Goal: Information Seeking & Learning: Check status

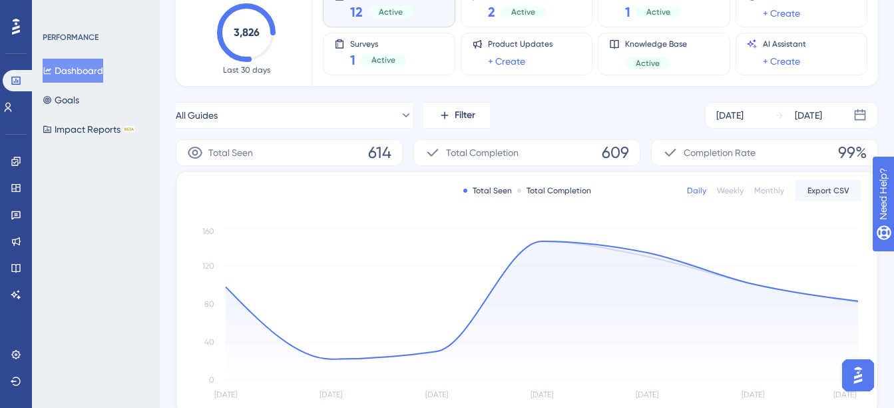
scroll to position [133, 0]
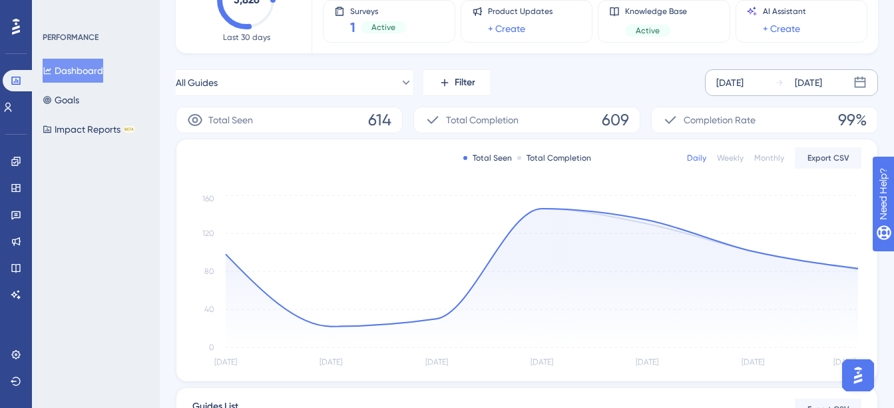
click at [744, 77] on div "Sep 19 2025" at bounding box center [730, 83] width 27 height 16
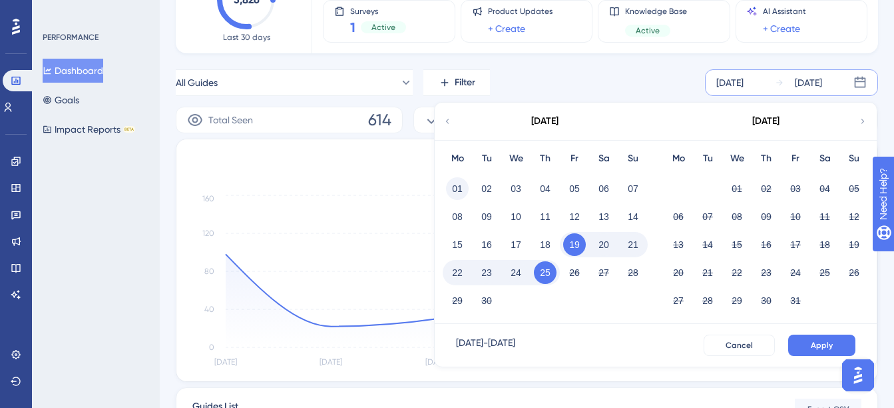
click at [457, 185] on button "01" at bounding box center [457, 188] width 23 height 23
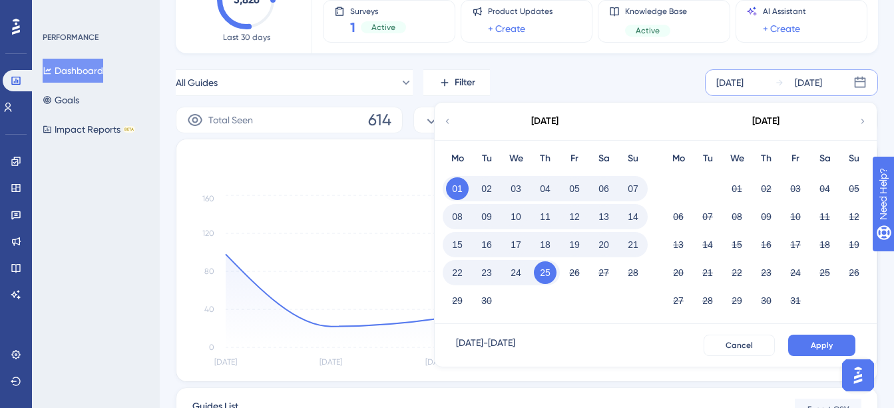
click at [547, 271] on button "25" at bounding box center [545, 272] width 23 height 23
click at [834, 352] on button "Apply" at bounding box center [822, 344] width 67 height 21
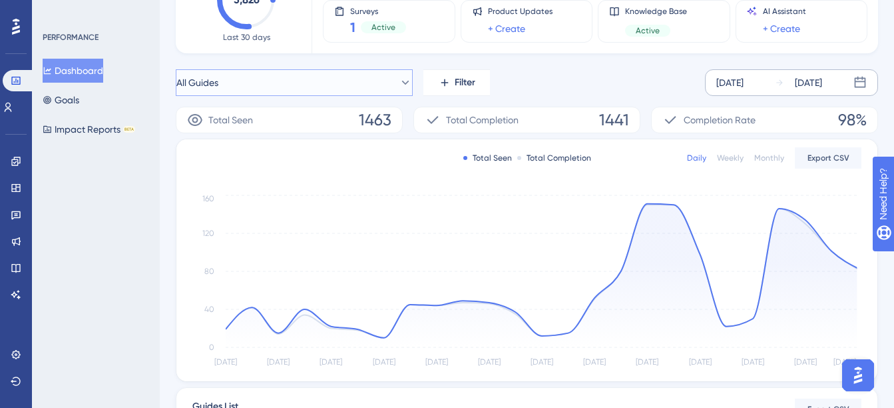
click at [304, 77] on button "All Guides" at bounding box center [294, 82] width 237 height 27
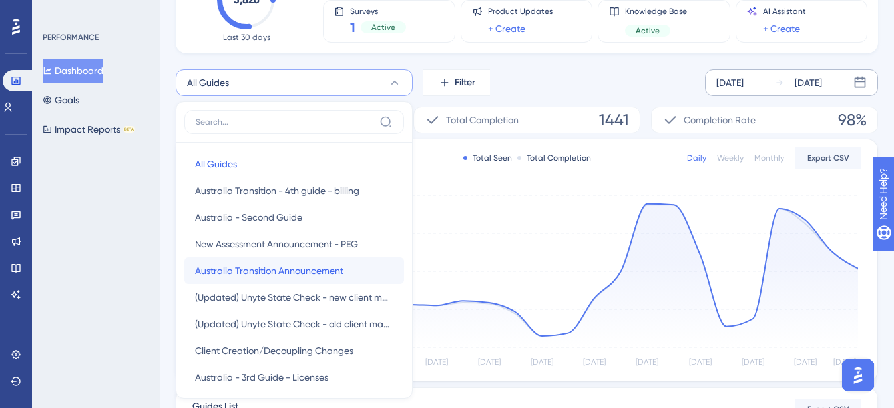
click at [301, 275] on span "Australia Transition Announcement" at bounding box center [269, 270] width 149 height 16
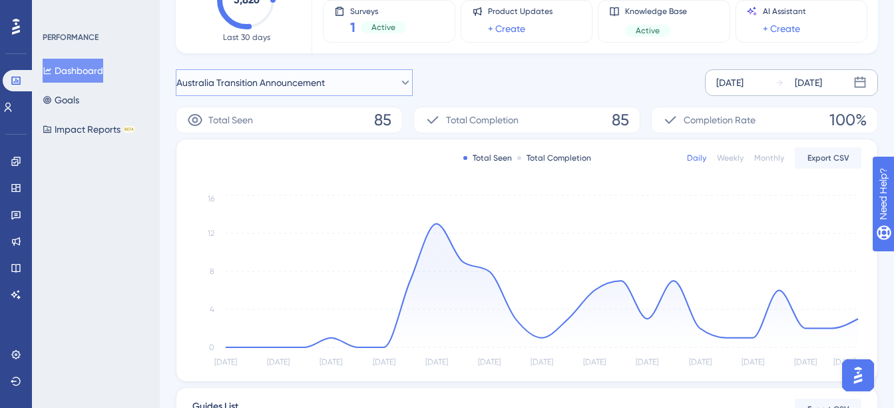
click at [291, 82] on span "Australia Transition Announcement" at bounding box center [250, 83] width 149 height 16
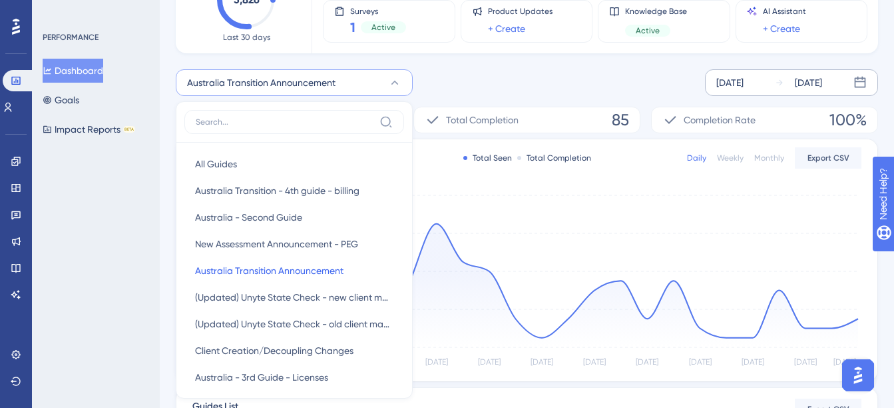
scroll to position [150, 0]
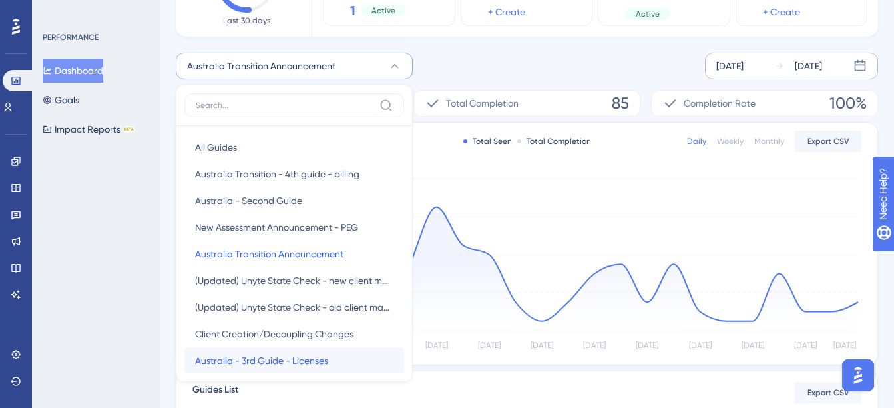
click at [304, 362] on span "Australia - 3rd Guide - Licenses" at bounding box center [261, 360] width 133 height 16
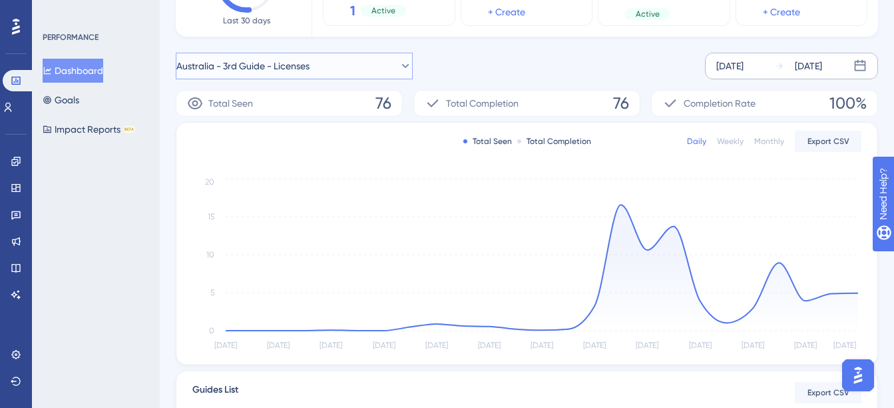
click at [329, 69] on button "Australia - 3rd Guide - Licenses" at bounding box center [294, 66] width 237 height 27
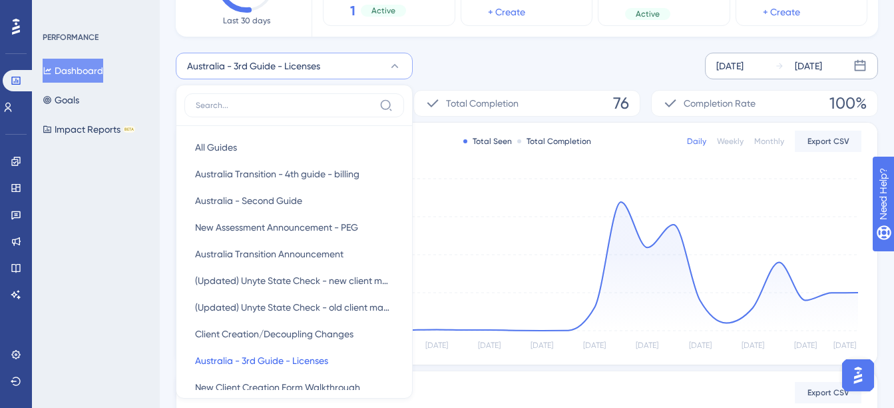
scroll to position [176, 0]
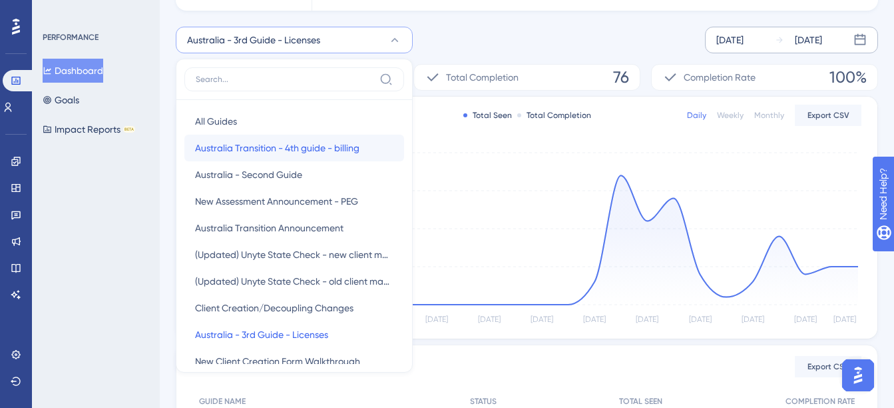
click at [300, 150] on span "Australia Transition - 4th guide - billing" at bounding box center [277, 148] width 164 height 16
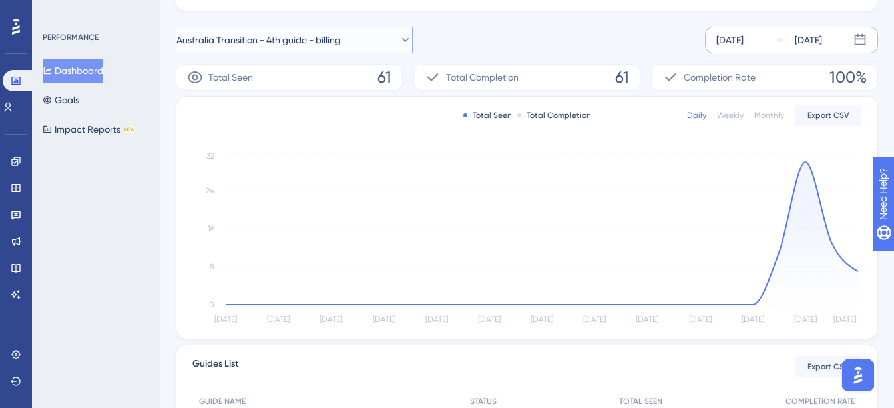
click at [322, 49] on button "Australia Transition - 4th guide - billing" at bounding box center [294, 40] width 237 height 27
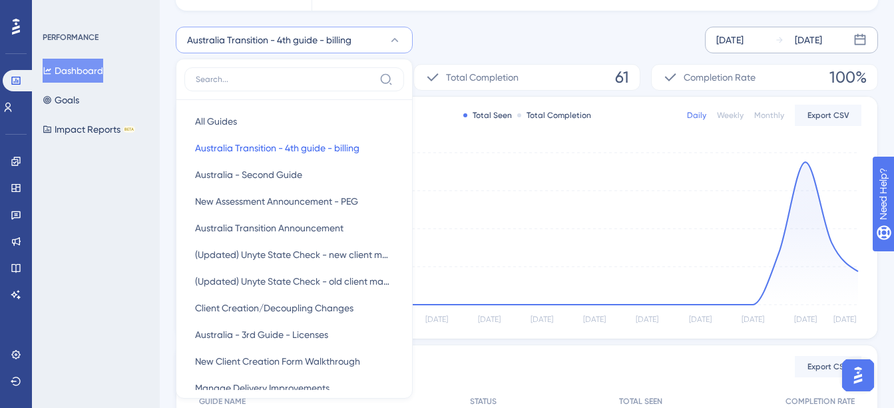
scroll to position [128, 0]
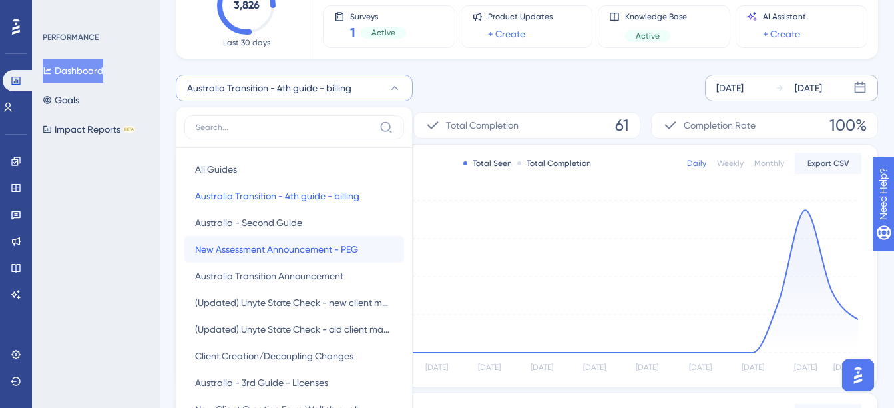
click at [280, 254] on span "New Assessment Announcement - PEG" at bounding box center [276, 249] width 163 height 16
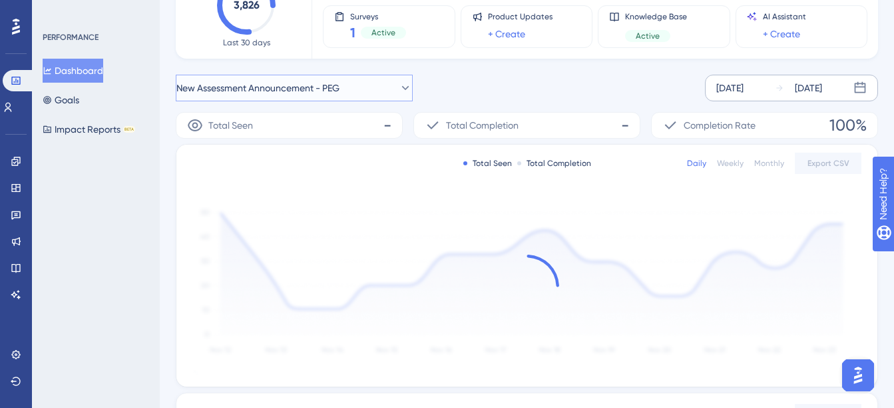
click at [292, 80] on span "New Assessment Announcement - PEG" at bounding box center [257, 88] width 163 height 16
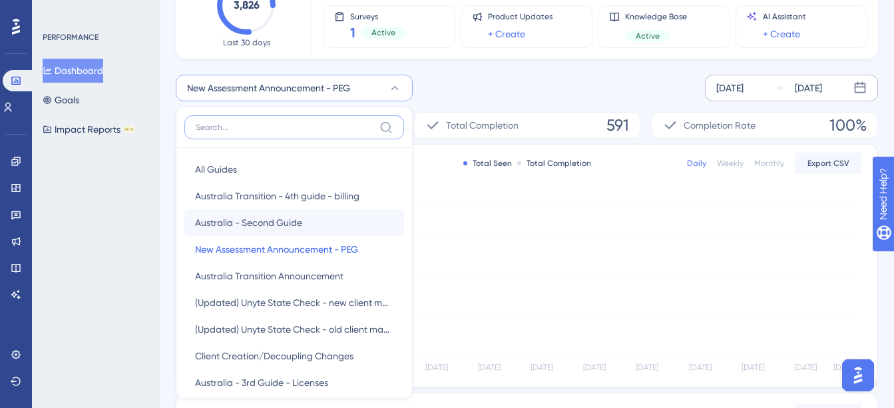
scroll to position [148, 0]
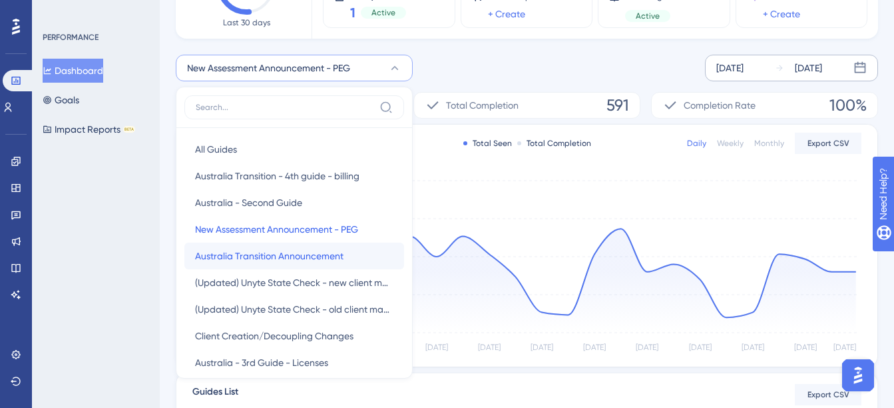
click at [297, 248] on span "Australia Transition Announcement" at bounding box center [269, 256] width 149 height 16
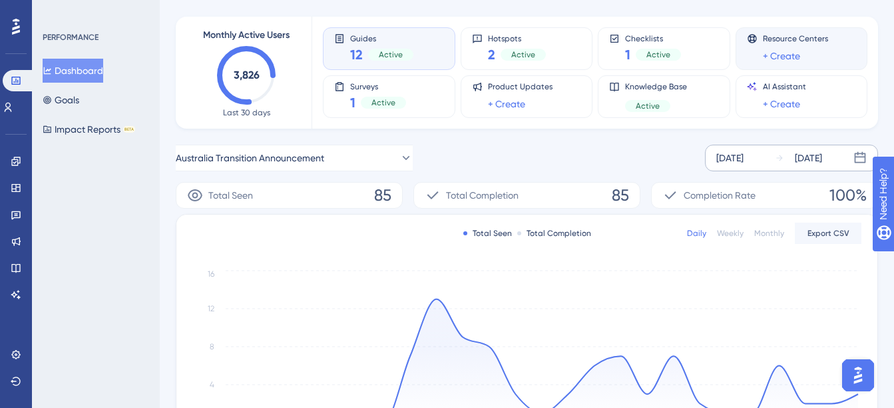
scroll to position [81, 0]
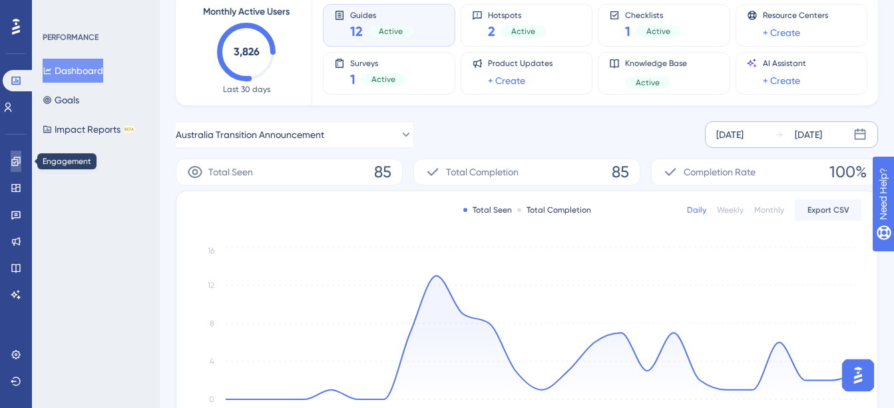
click at [12, 159] on icon at bounding box center [15, 161] width 9 height 9
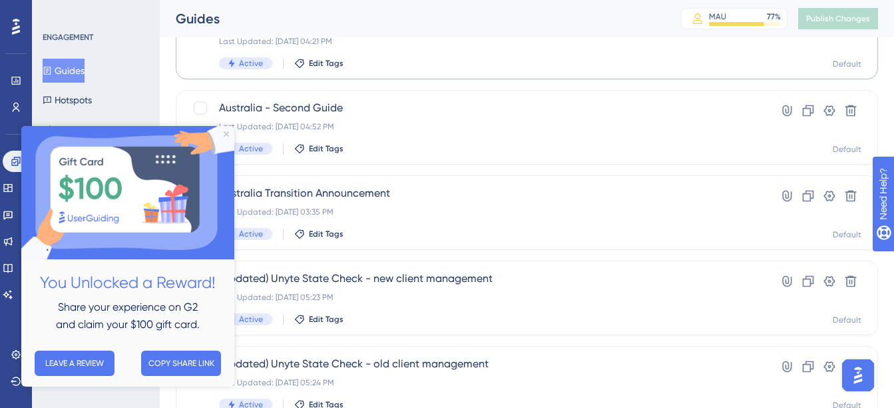
scroll to position [466, 0]
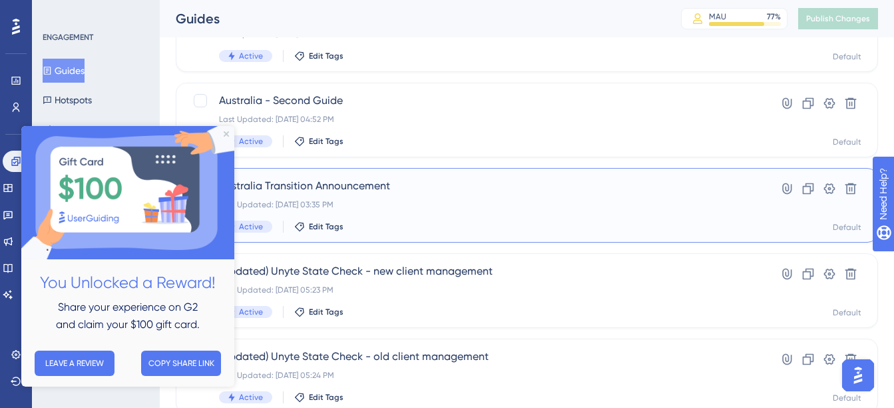
click at [422, 198] on div "Australia Transition Announcement Last Updated: Sep 08 2025, 03:35 PM Active Ed…" at bounding box center [473, 205] width 509 height 55
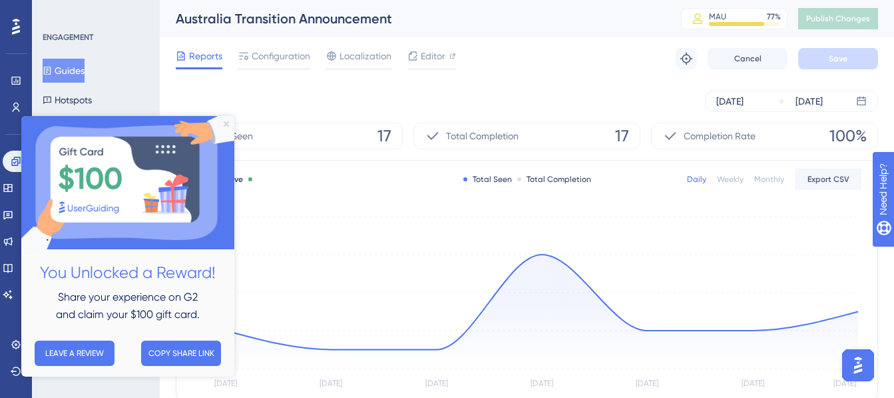
click at [228, 125] on icon "Close Preview" at bounding box center [226, 123] width 5 height 5
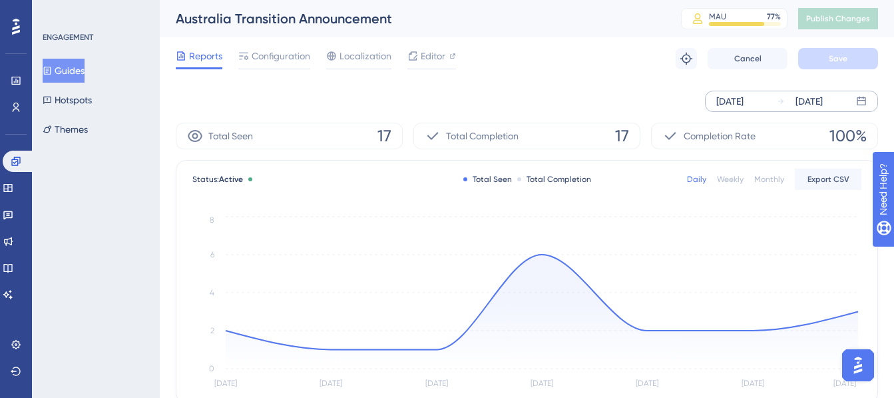
click at [744, 107] on div "Sep 19 2025" at bounding box center [730, 101] width 27 height 16
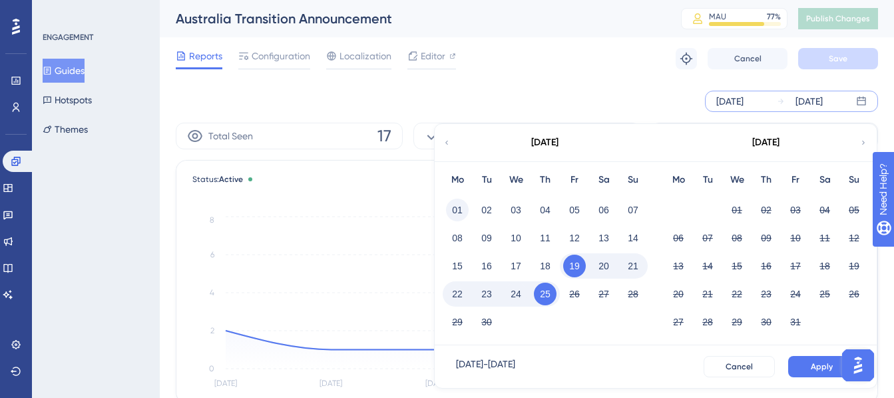
click at [457, 204] on button "01" at bounding box center [457, 209] width 23 height 23
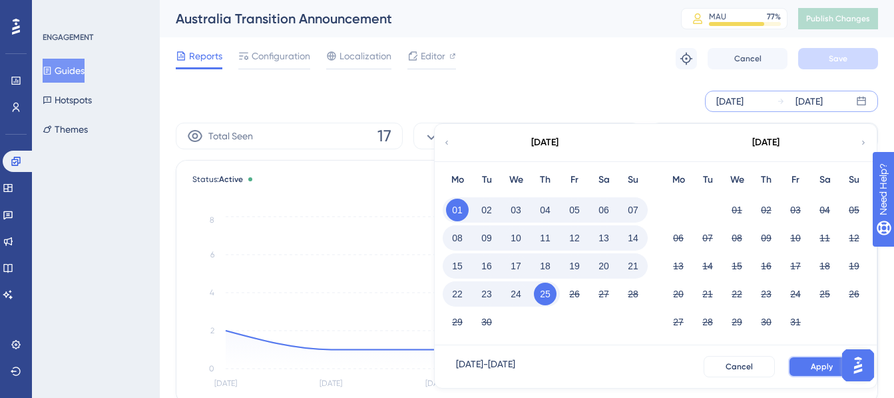
click at [816, 364] on span "Apply" at bounding box center [822, 366] width 22 height 11
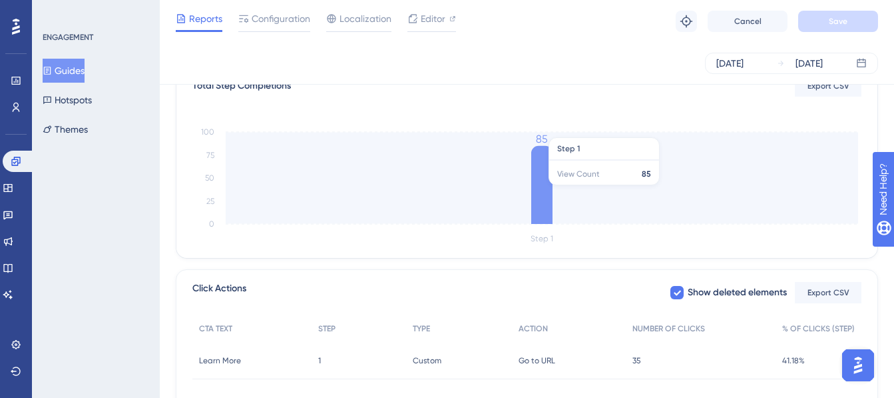
scroll to position [446, 0]
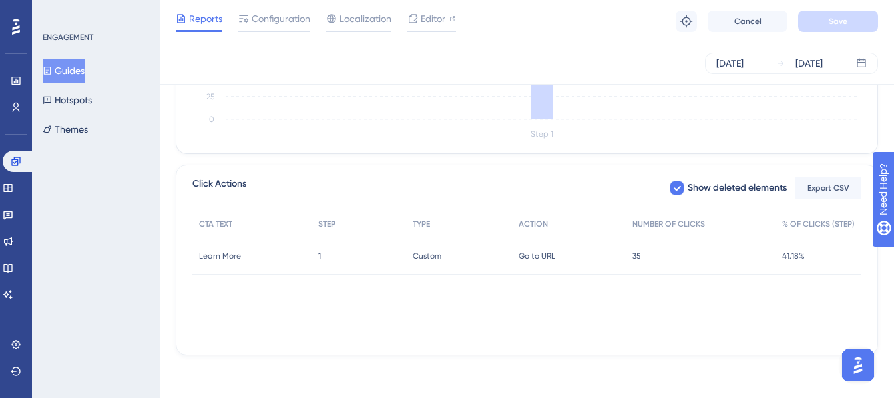
drag, startPoint x: 78, startPoint y: 71, endPoint x: 97, endPoint y: 79, distance: 20.9
click at [78, 71] on button "Guides" at bounding box center [64, 71] width 42 height 24
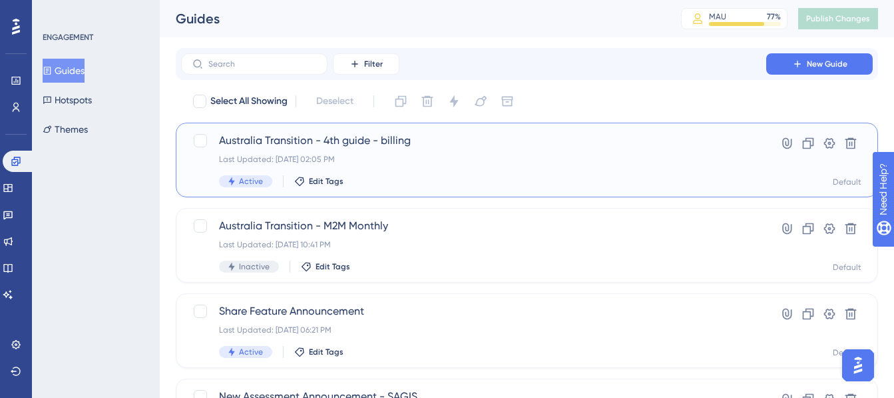
click at [348, 134] on span "Australia Transition - 4th guide - billing" at bounding box center [473, 141] width 509 height 16
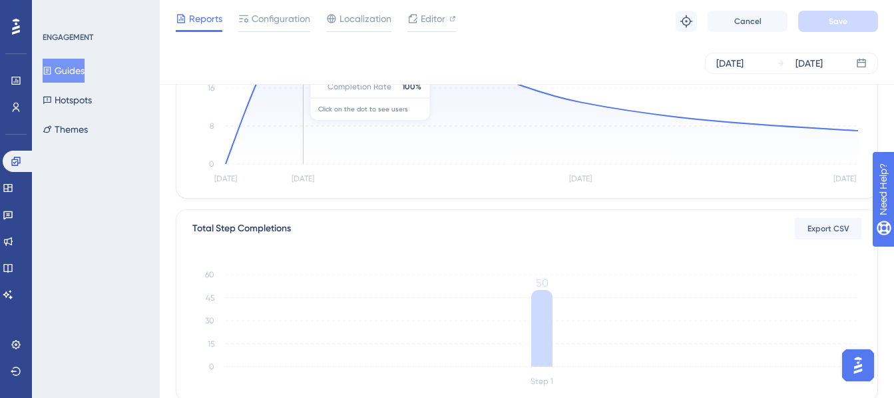
scroll to position [200, 0]
click at [13, 111] on icon at bounding box center [16, 107] width 7 height 9
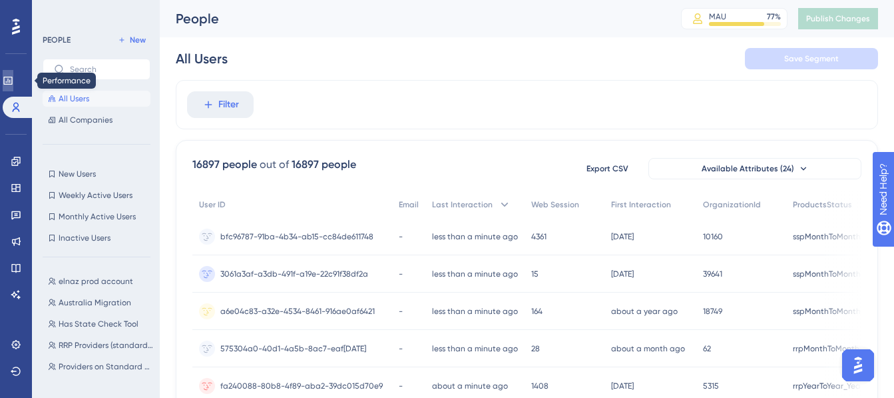
click at [12, 84] on icon at bounding box center [7, 81] width 9 height 8
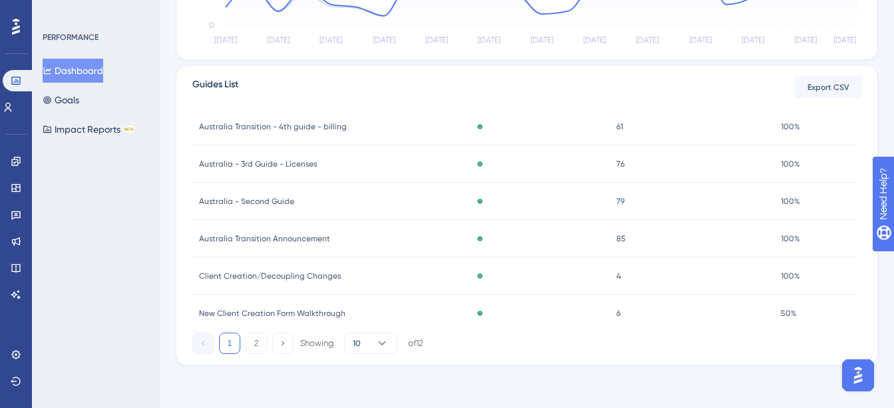
scroll to position [197, 0]
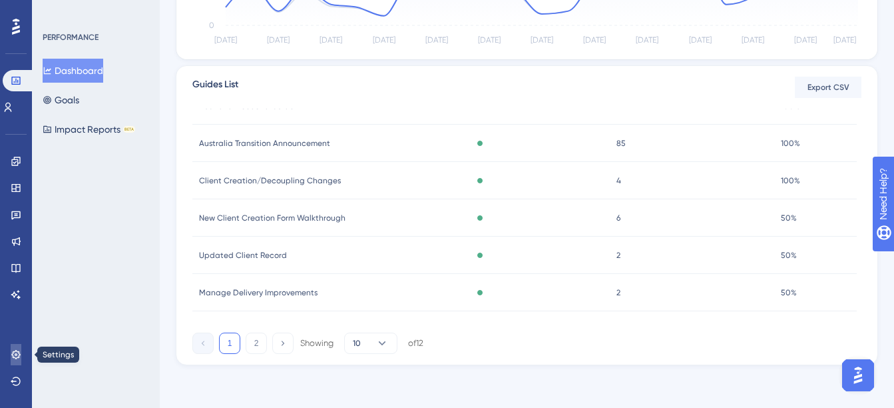
click at [16, 353] on icon at bounding box center [16, 354] width 11 height 11
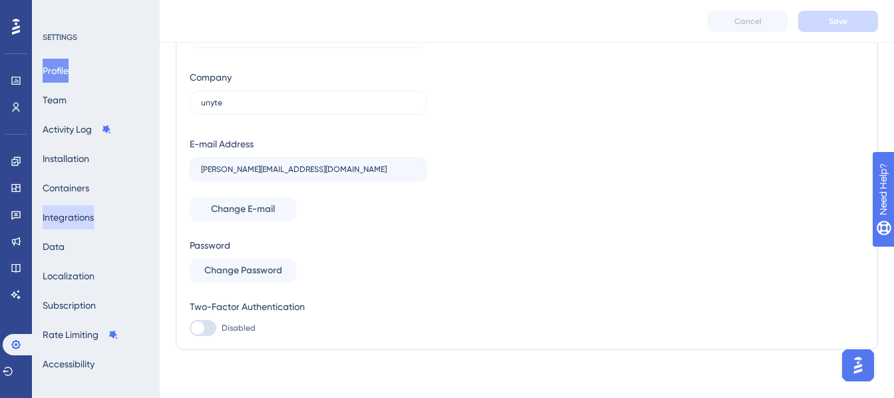
scroll to position [102, 0]
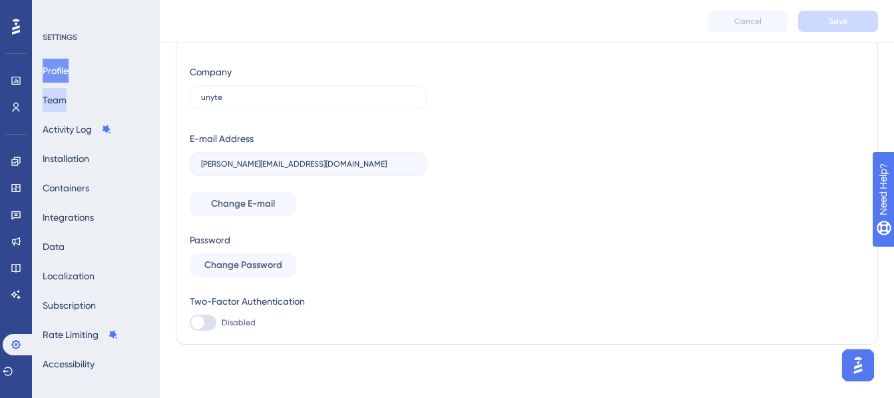
click at [67, 109] on button "Team" at bounding box center [55, 100] width 24 height 24
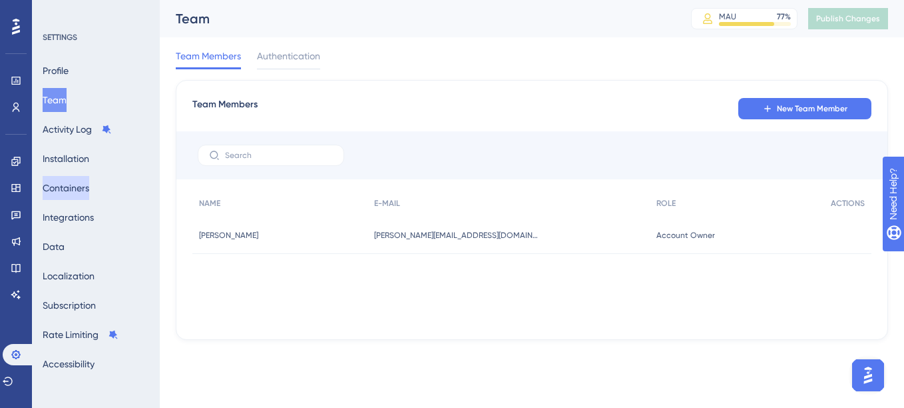
click at [83, 196] on button "Containers" at bounding box center [66, 188] width 47 height 24
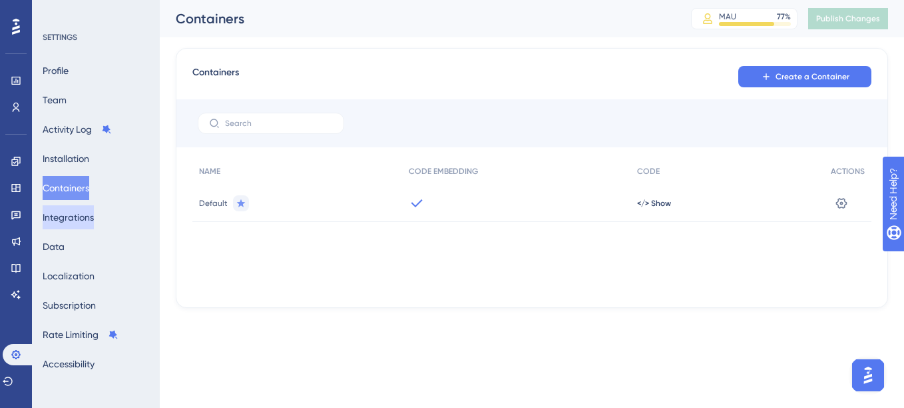
click at [85, 220] on button "Integrations" at bounding box center [68, 217] width 51 height 24
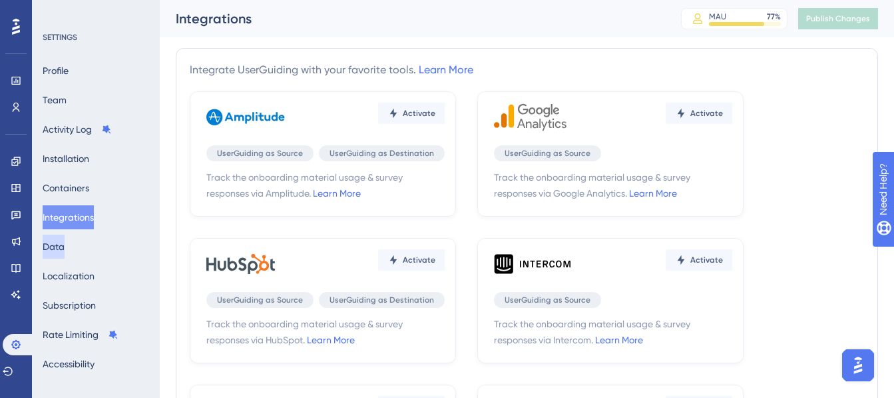
click at [65, 243] on button "Data" at bounding box center [54, 246] width 22 height 24
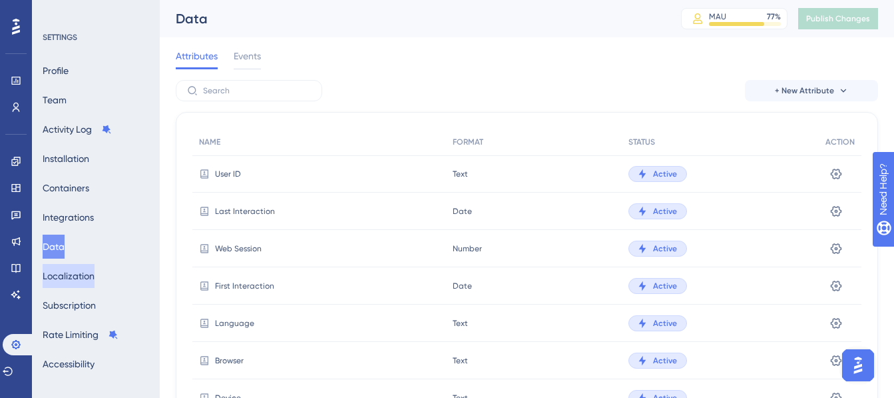
click at [80, 271] on button "Localization" at bounding box center [69, 276] width 52 height 24
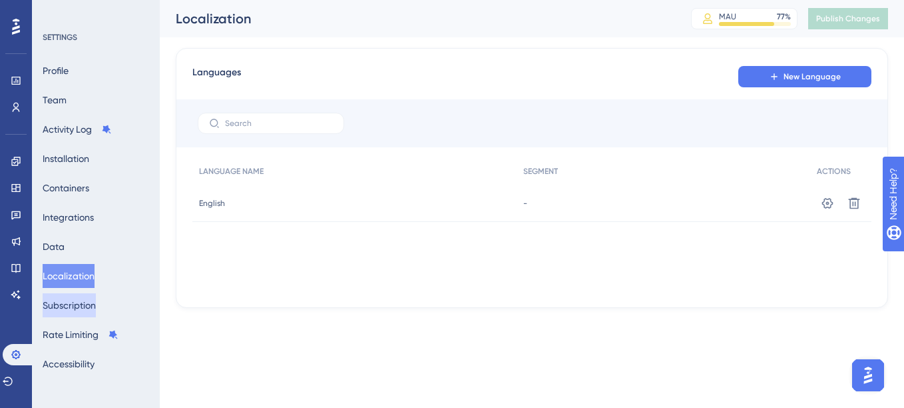
click at [79, 298] on button "Subscription" at bounding box center [69, 305] width 53 height 24
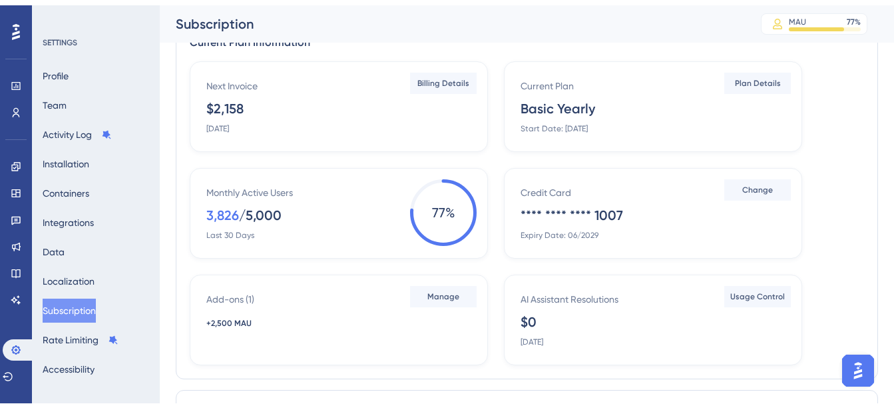
scroll to position [67, 0]
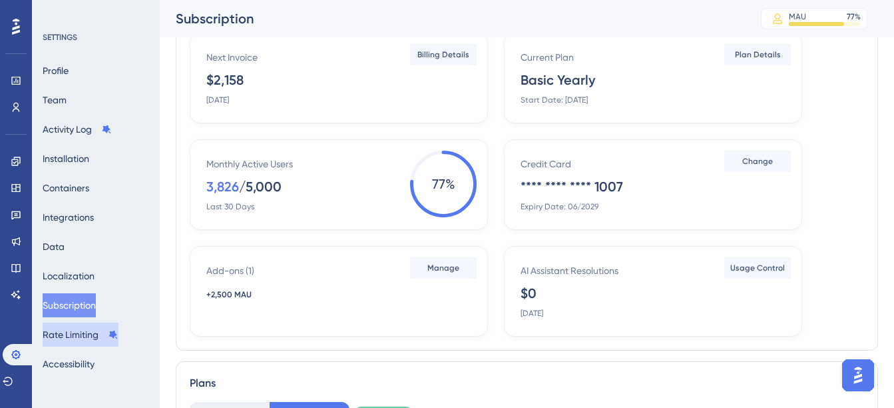
click at [83, 324] on button "Rate Limiting" at bounding box center [81, 334] width 76 height 24
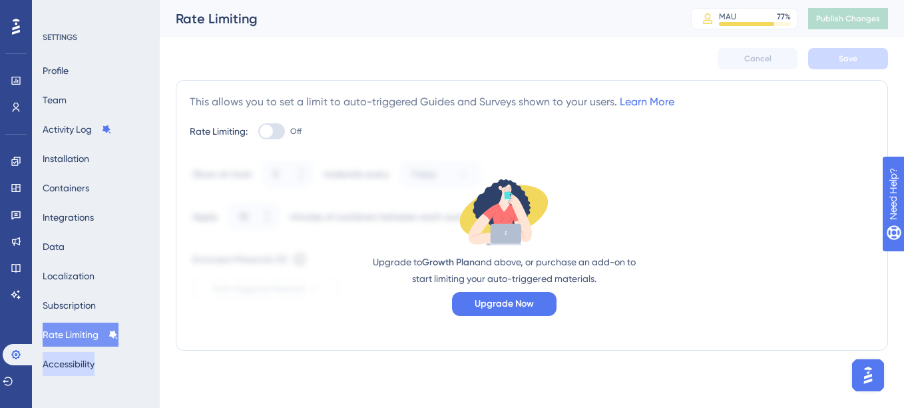
click at [86, 366] on button "Accessibility" at bounding box center [69, 364] width 52 height 24
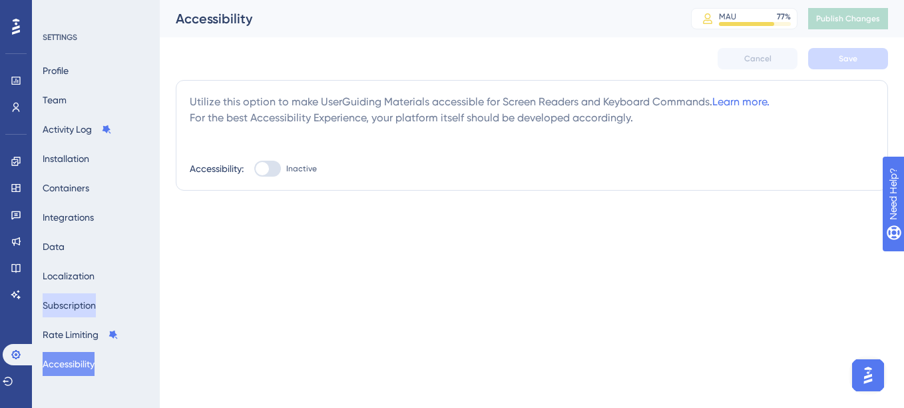
click at [66, 307] on button "Subscription" at bounding box center [69, 305] width 53 height 24
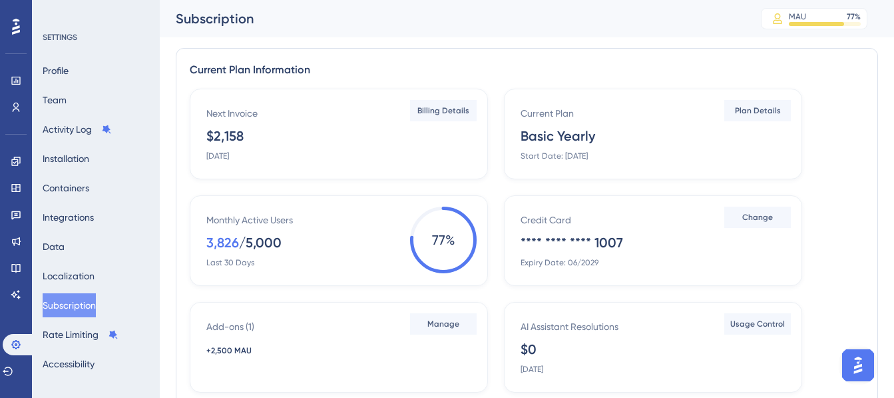
click at [601, 149] on div "Current Plan Basic Yearly Start Date: May 8, 2023" at bounding box center [656, 133] width 270 height 56
click at [563, 135] on div "Basic Yearly" at bounding box center [558, 136] width 75 height 19
click at [750, 111] on span "Plan Details" at bounding box center [758, 110] width 46 height 11
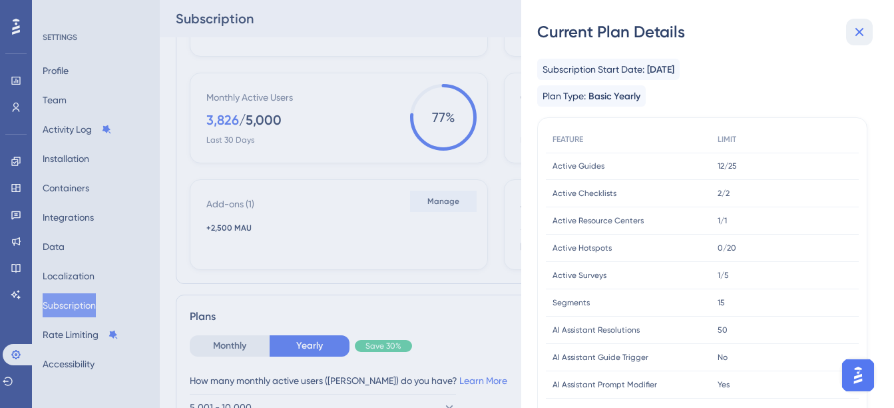
click at [854, 31] on icon at bounding box center [860, 32] width 16 height 16
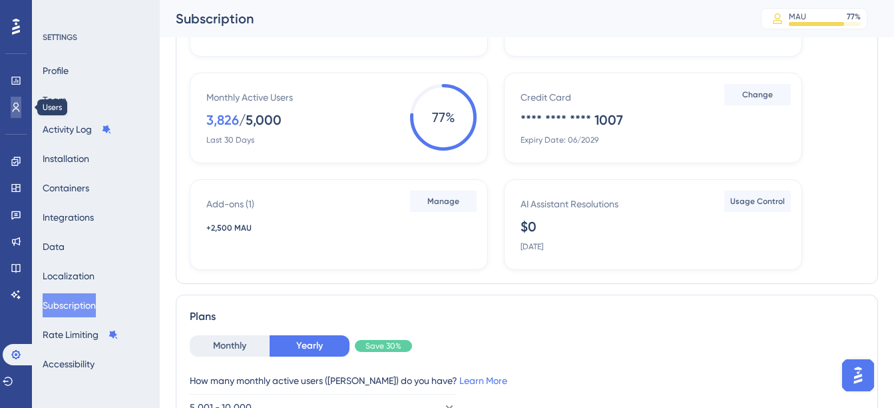
click at [11, 108] on link at bounding box center [16, 107] width 11 height 21
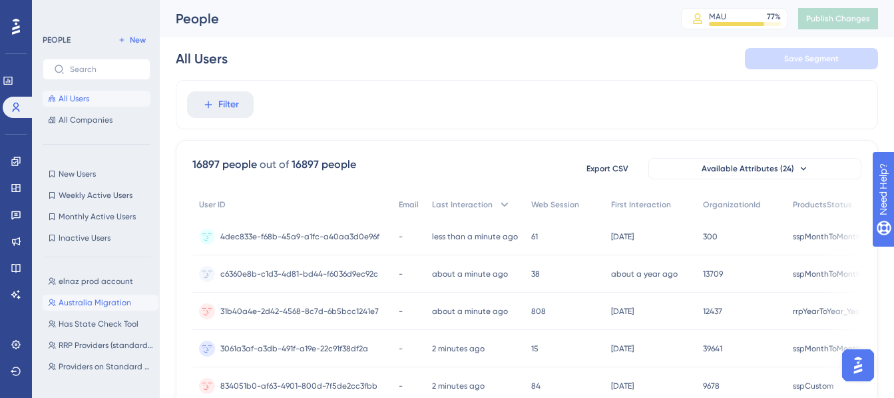
click at [111, 305] on span "Australia Migration" at bounding box center [95, 302] width 73 height 11
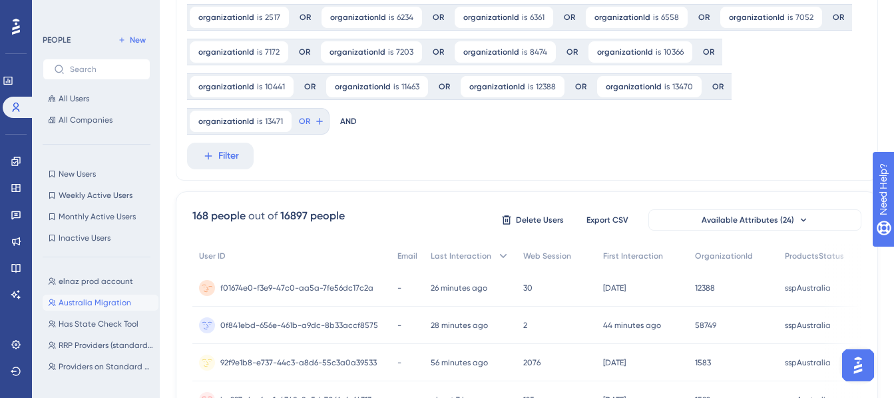
scroll to position [133, 0]
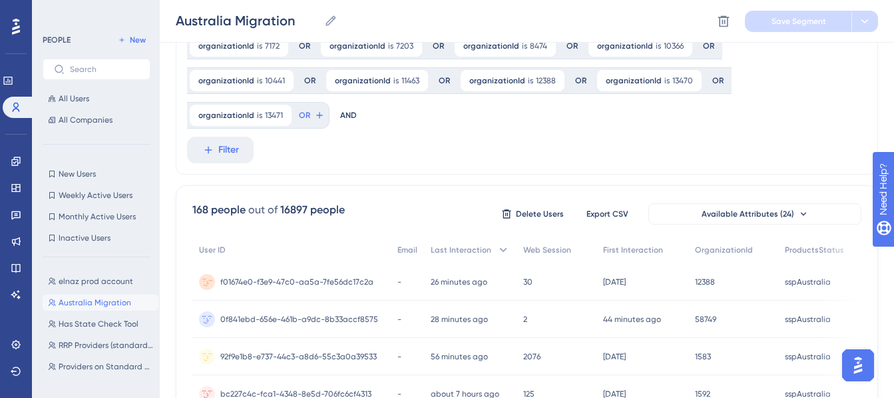
click at [331, 276] on span "f01674e0-f3e9-47c0-aa5a-7fe56dc17c2a" at bounding box center [296, 281] width 153 height 11
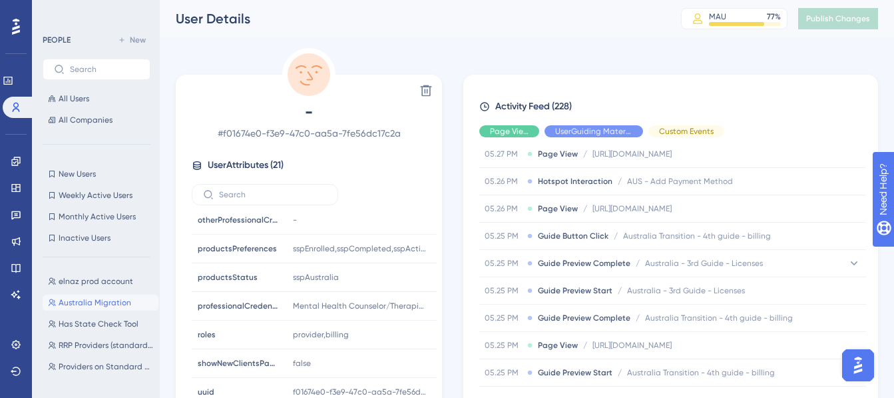
scroll to position [200, 0]
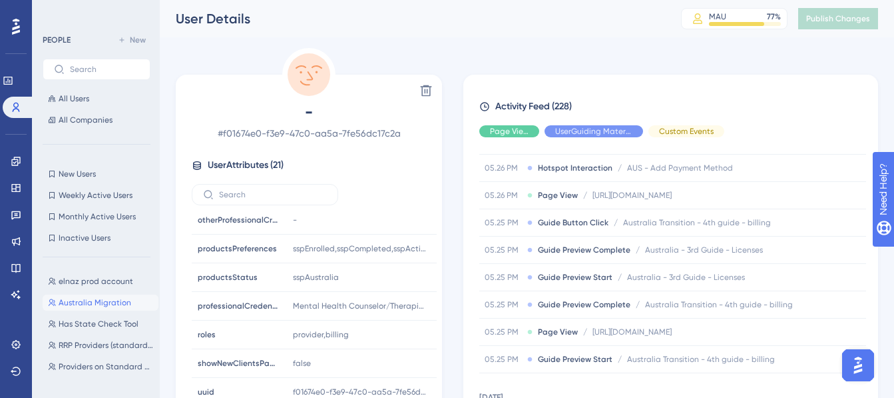
click at [99, 297] on span "Australia Migration" at bounding box center [95, 302] width 73 height 11
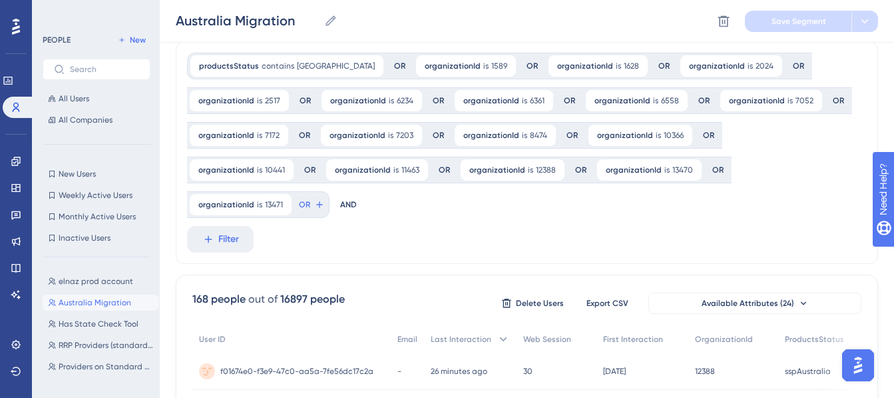
scroll to position [133, 0]
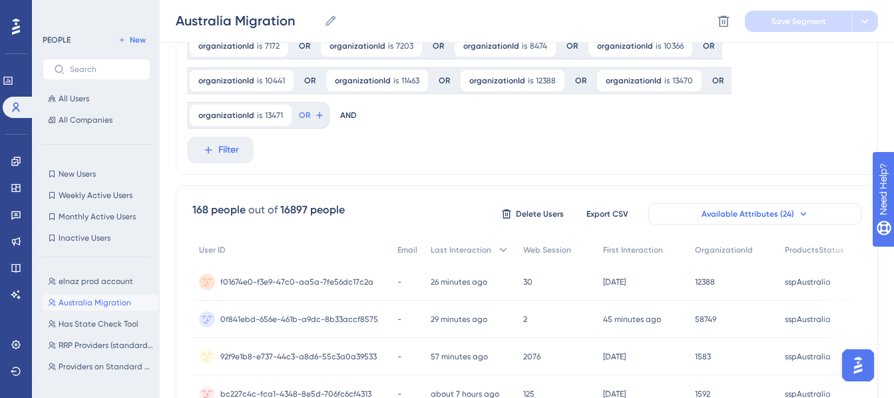
click at [743, 208] on span "Available Attributes (24)" at bounding box center [748, 213] width 93 height 11
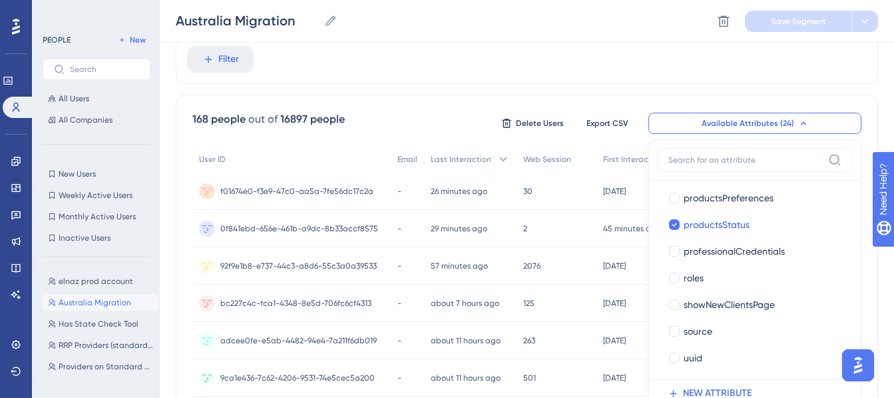
scroll to position [197, 0]
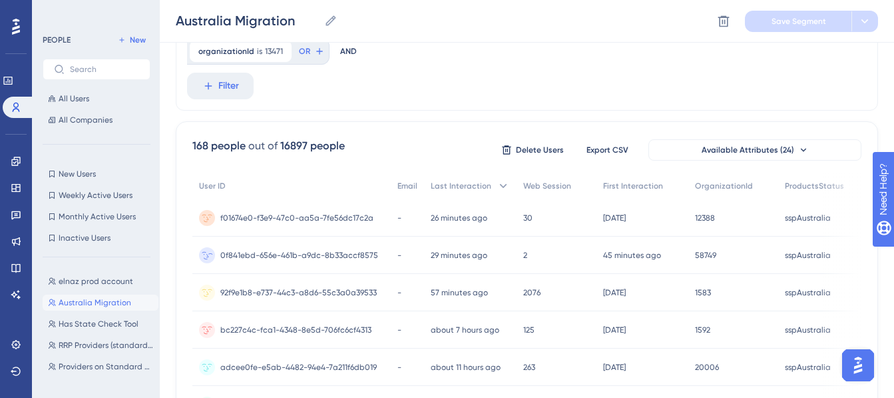
click at [384, 236] on div "0f841ebd-656e-461b-a9dc-8b33accf8575 0f841ebd-656e-461b-a9dc-8b33accf8575" at bounding box center [291, 254] width 198 height 37
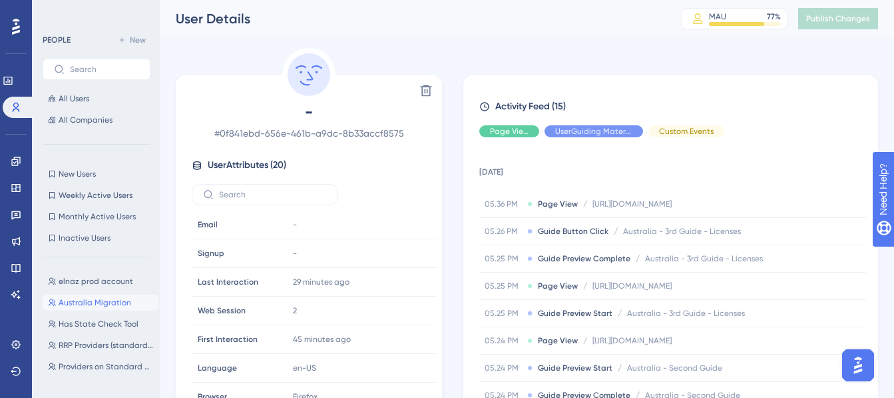
click at [104, 298] on span "Australia Migration" at bounding box center [95, 302] width 73 height 11
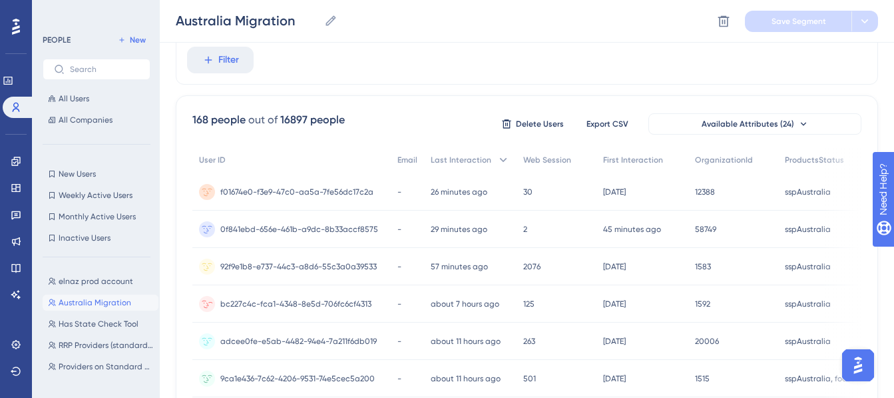
scroll to position [200, 0]
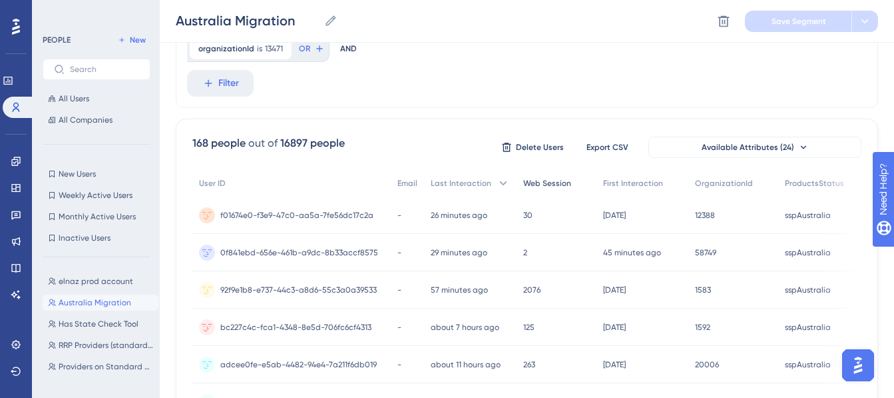
click at [517, 170] on div "Web Session" at bounding box center [557, 183] width 80 height 27
click at [526, 178] on span "Web Session" at bounding box center [550, 183] width 48 height 11
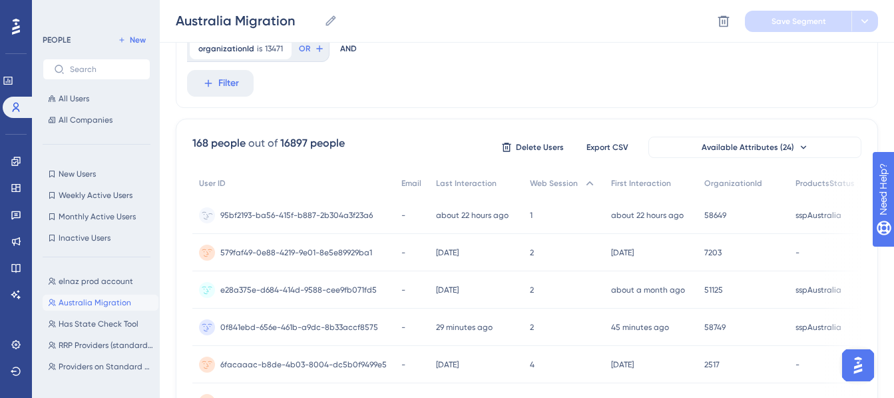
click at [558, 196] on div "1 1" at bounding box center [563, 214] width 81 height 37
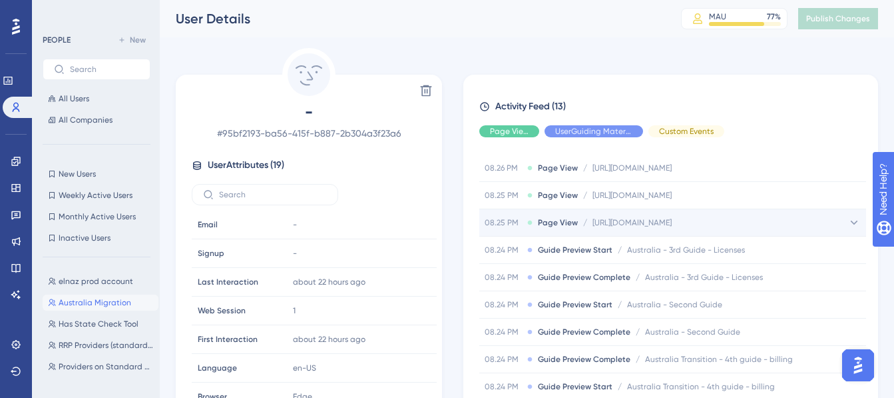
scroll to position [67, 0]
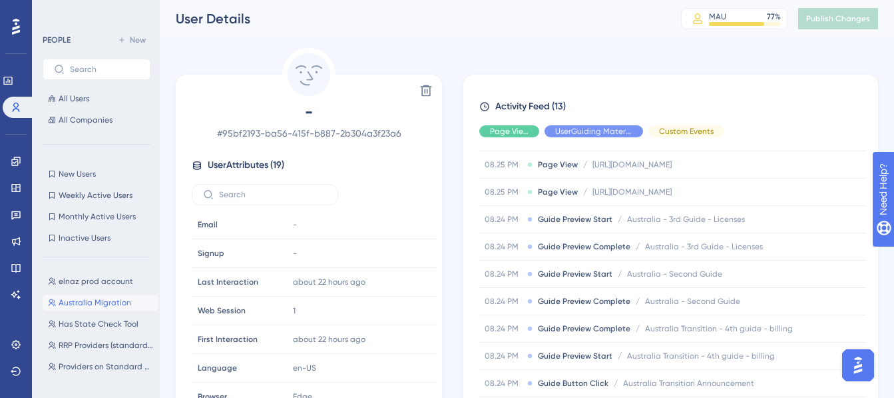
click at [103, 298] on span "Australia Migration" at bounding box center [95, 302] width 73 height 11
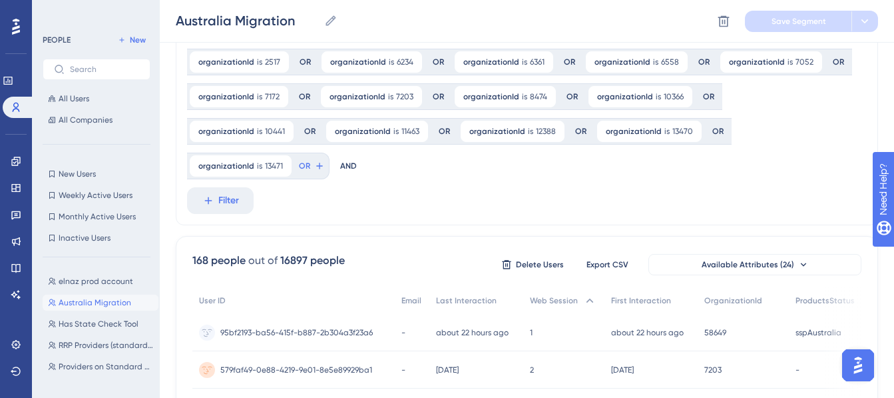
scroll to position [133, 0]
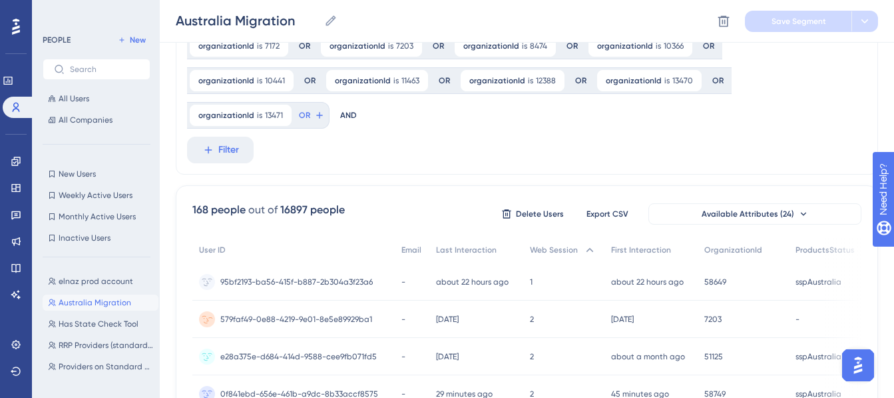
click at [581, 300] on div "2 2" at bounding box center [563, 318] width 81 height 37
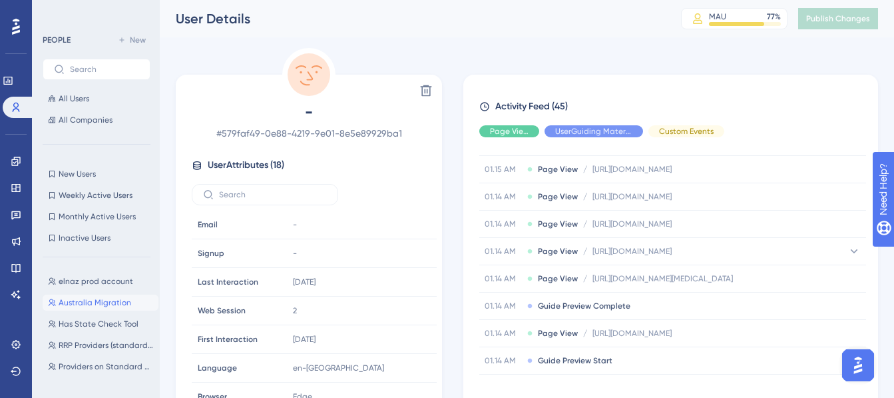
scroll to position [67, 0]
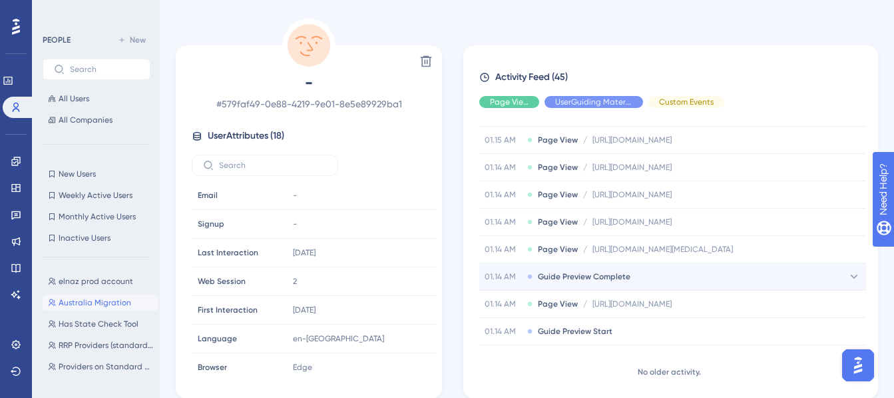
click at [633, 271] on div "01.14 AM Guide Preview Complete" at bounding box center [673, 276] width 387 height 27
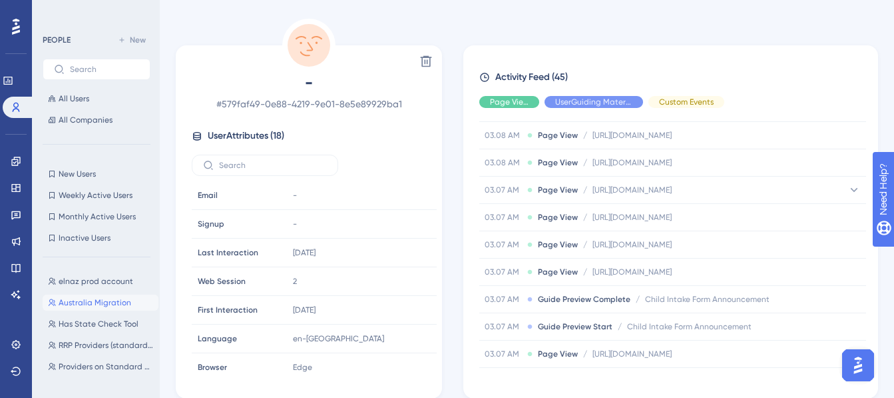
scroll to position [755, 0]
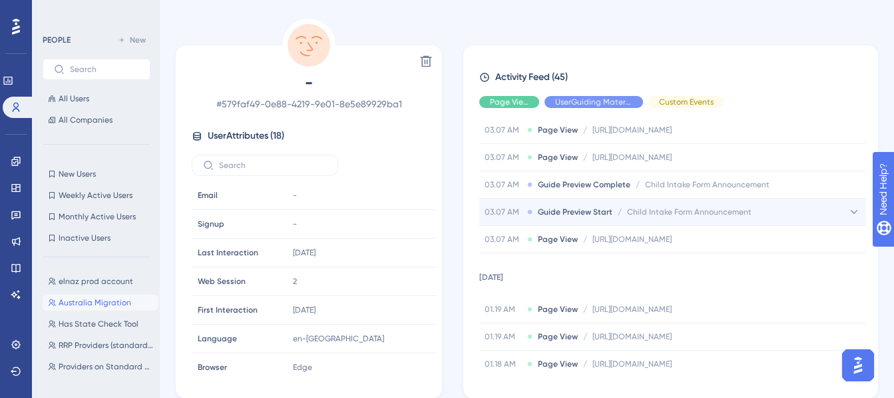
click at [611, 218] on div "03.07 AM Guide Preview Start / Child Intake Form Announcement Child Intake Form…" at bounding box center [673, 211] width 387 height 27
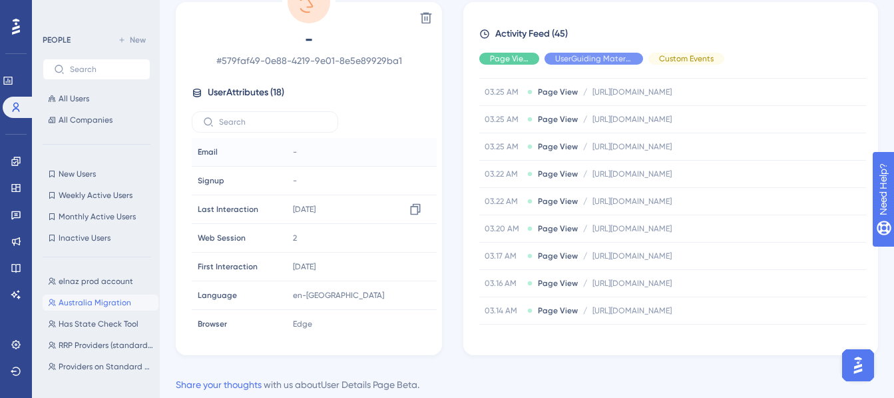
scroll to position [0, 0]
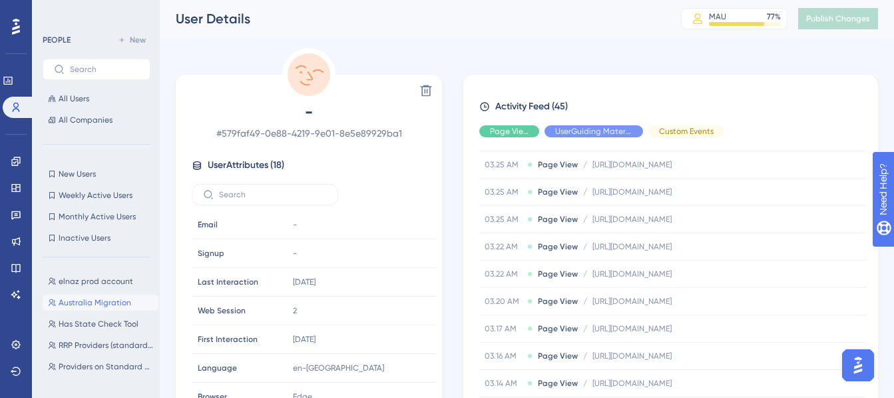
click at [297, 127] on span "# 579faf49-0e88-4219-9e01-8e5e89929ba1" at bounding box center [309, 133] width 234 height 16
click at [297, 129] on span "# 579faf49-0e88-4219-9e01-8e5e89929ba1" at bounding box center [309, 133] width 234 height 16
copy div "# 579faf49-0e88-4219-9e01-8e5e89929ba1"
